Goal: Information Seeking & Learning: Learn about a topic

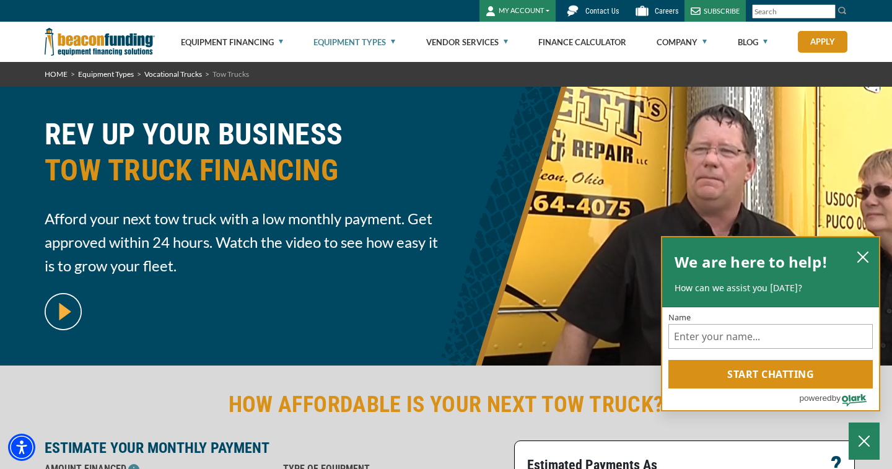
click at [864, 255] on icon "close chatbox" at bounding box center [863, 257] width 10 height 10
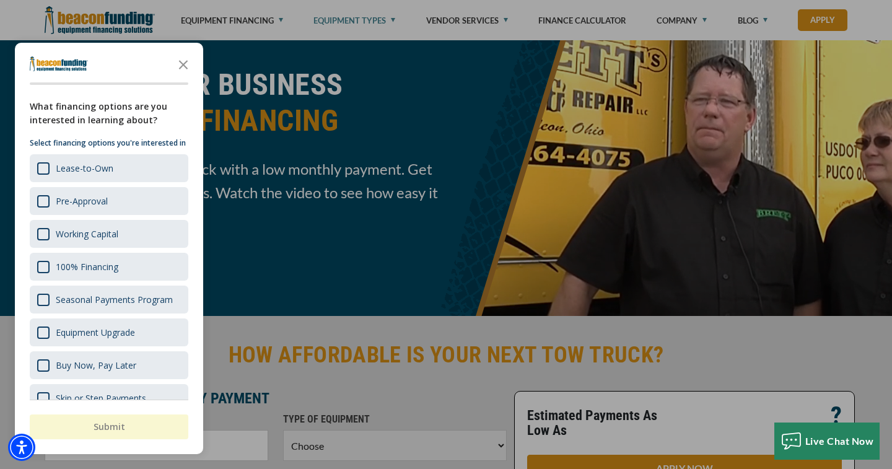
scroll to position [99, 0]
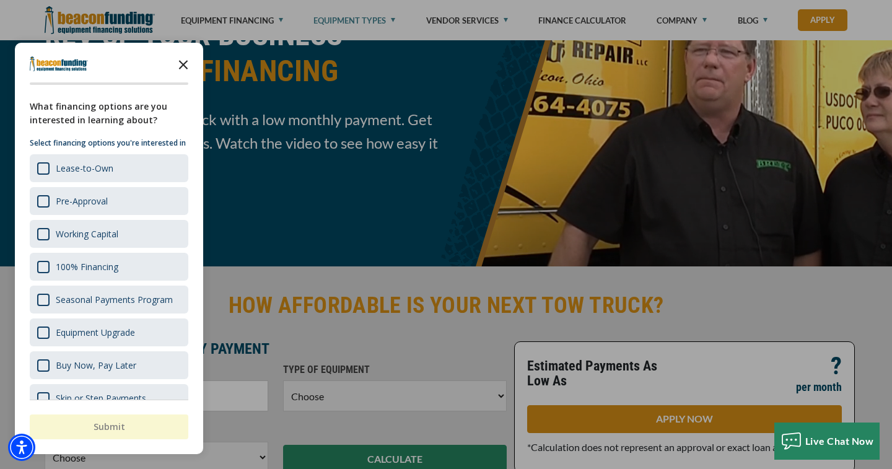
click at [183, 64] on polygon "Close the survey" at bounding box center [183, 64] width 9 height 9
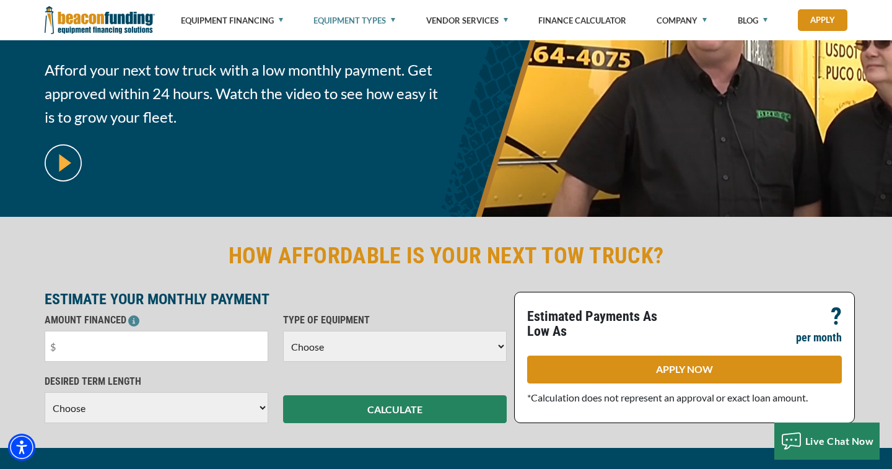
scroll to position [124, 0]
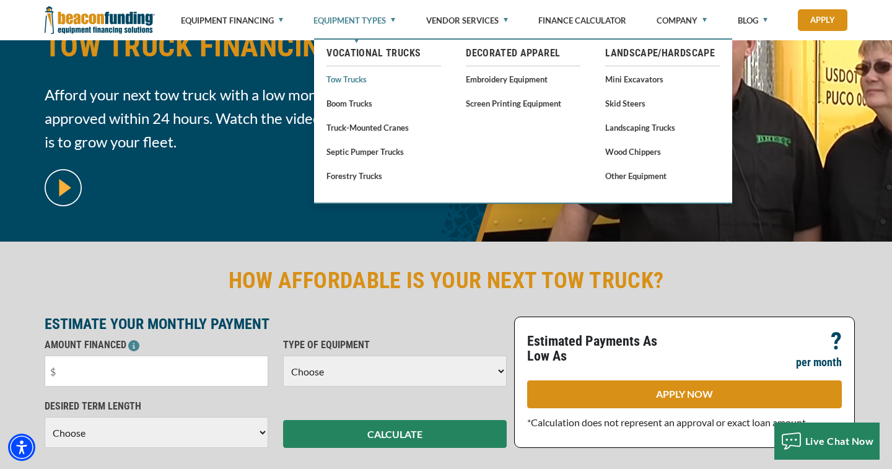
click at [355, 82] on link "Tow Trucks" at bounding box center [383, 78] width 115 height 15
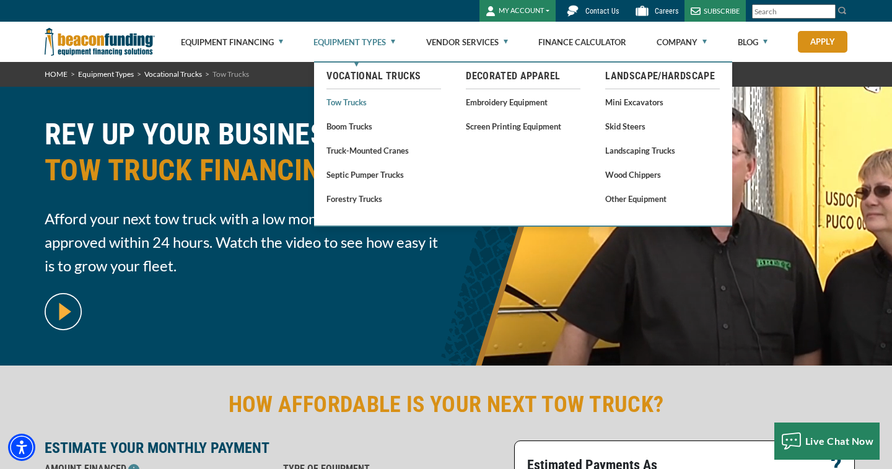
click at [348, 104] on link "Tow Trucks" at bounding box center [383, 101] width 115 height 15
click at [355, 44] on link "Equipment Types" at bounding box center [354, 42] width 82 height 40
click at [343, 103] on link "Tow Trucks" at bounding box center [383, 101] width 115 height 15
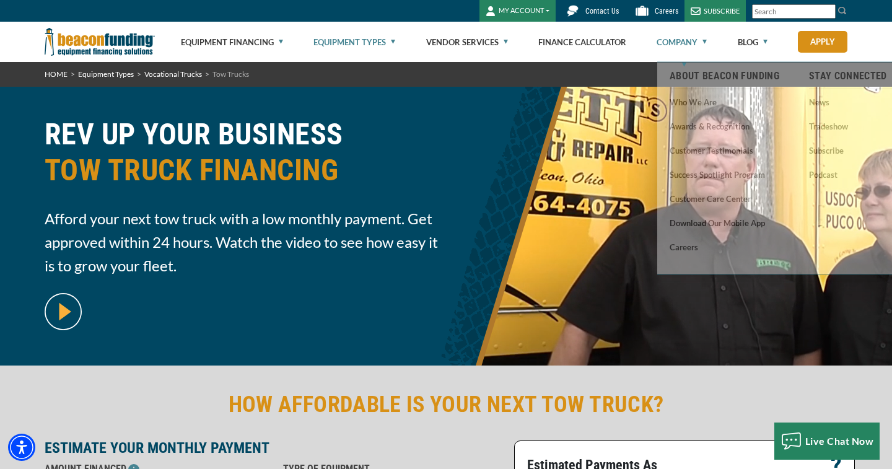
click at [686, 39] on link "Company" at bounding box center [681, 42] width 50 height 40
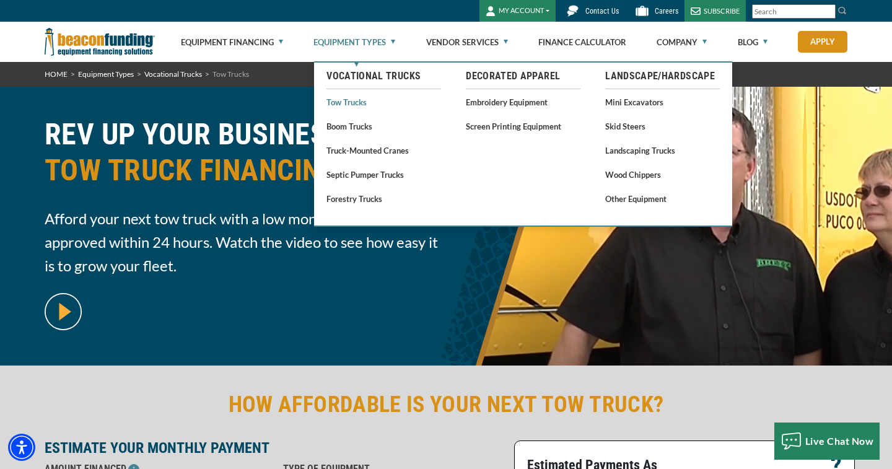
click at [349, 103] on link "Tow Trucks" at bounding box center [383, 101] width 115 height 15
